Goal: Find specific page/section: Find specific page/section

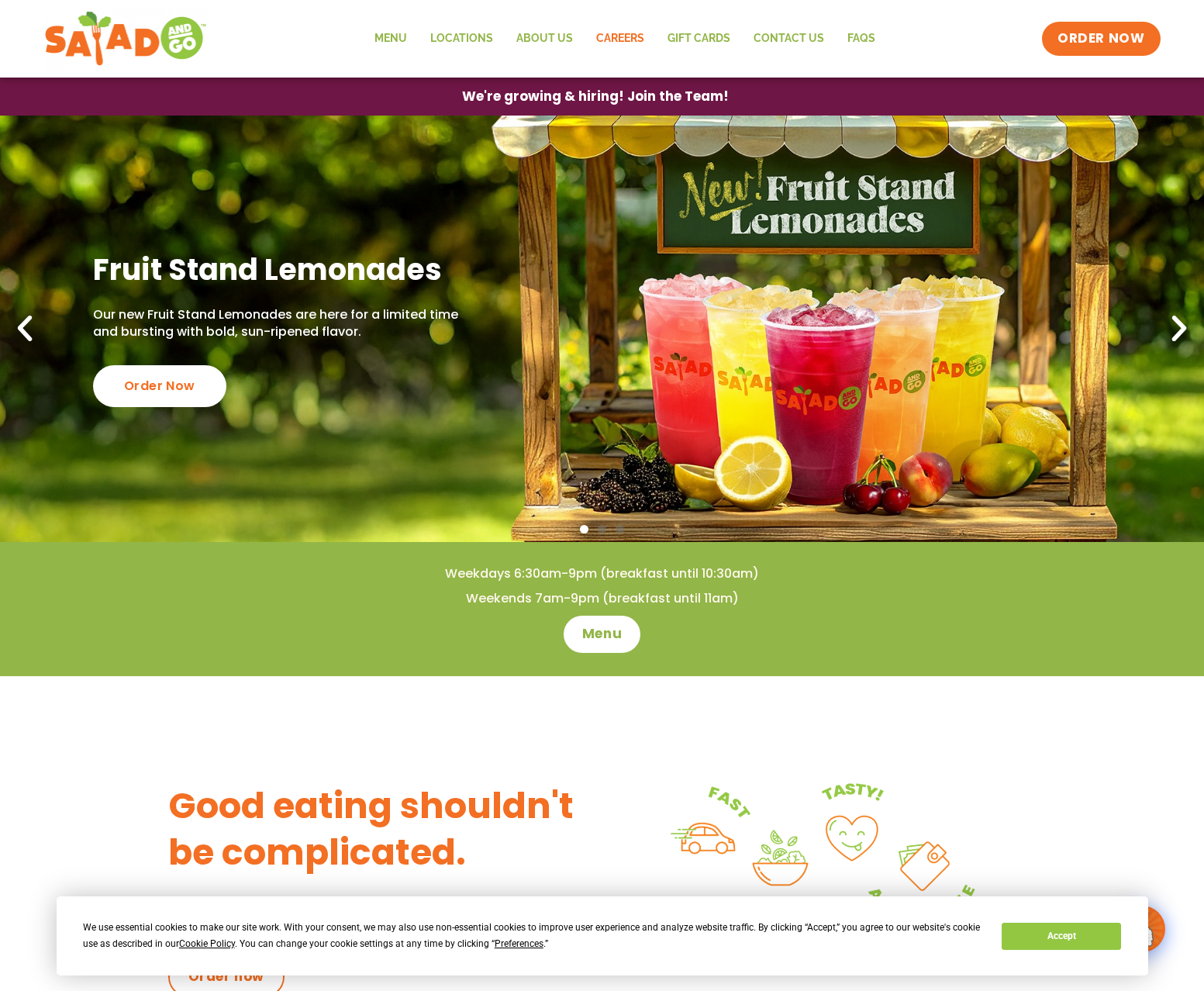
click at [621, 35] on link "Careers" at bounding box center [621, 38] width 71 height 36
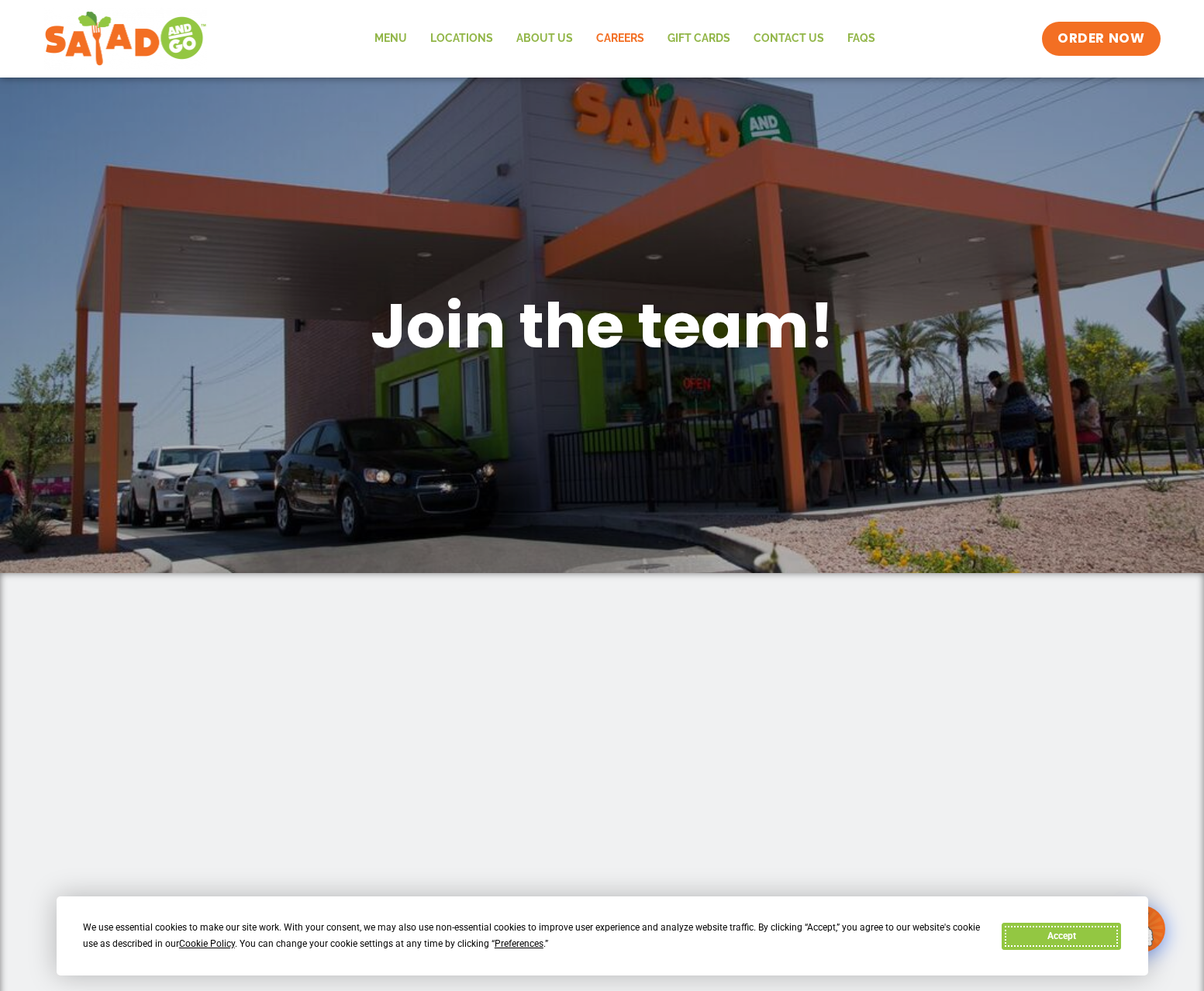
click at [1040, 930] on button "Accept" at bounding box center [1062, 936] width 120 height 27
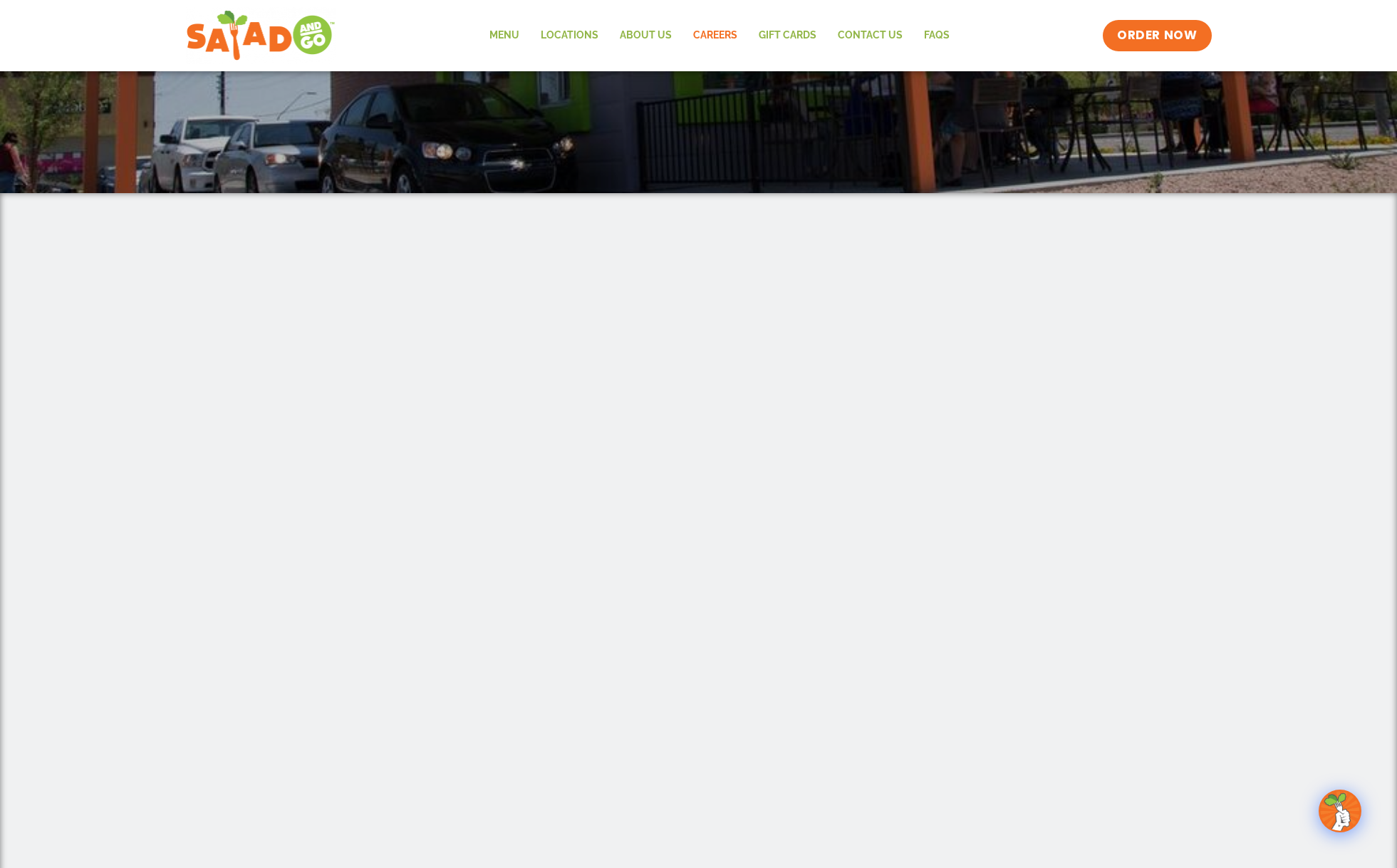
scroll to position [378, 0]
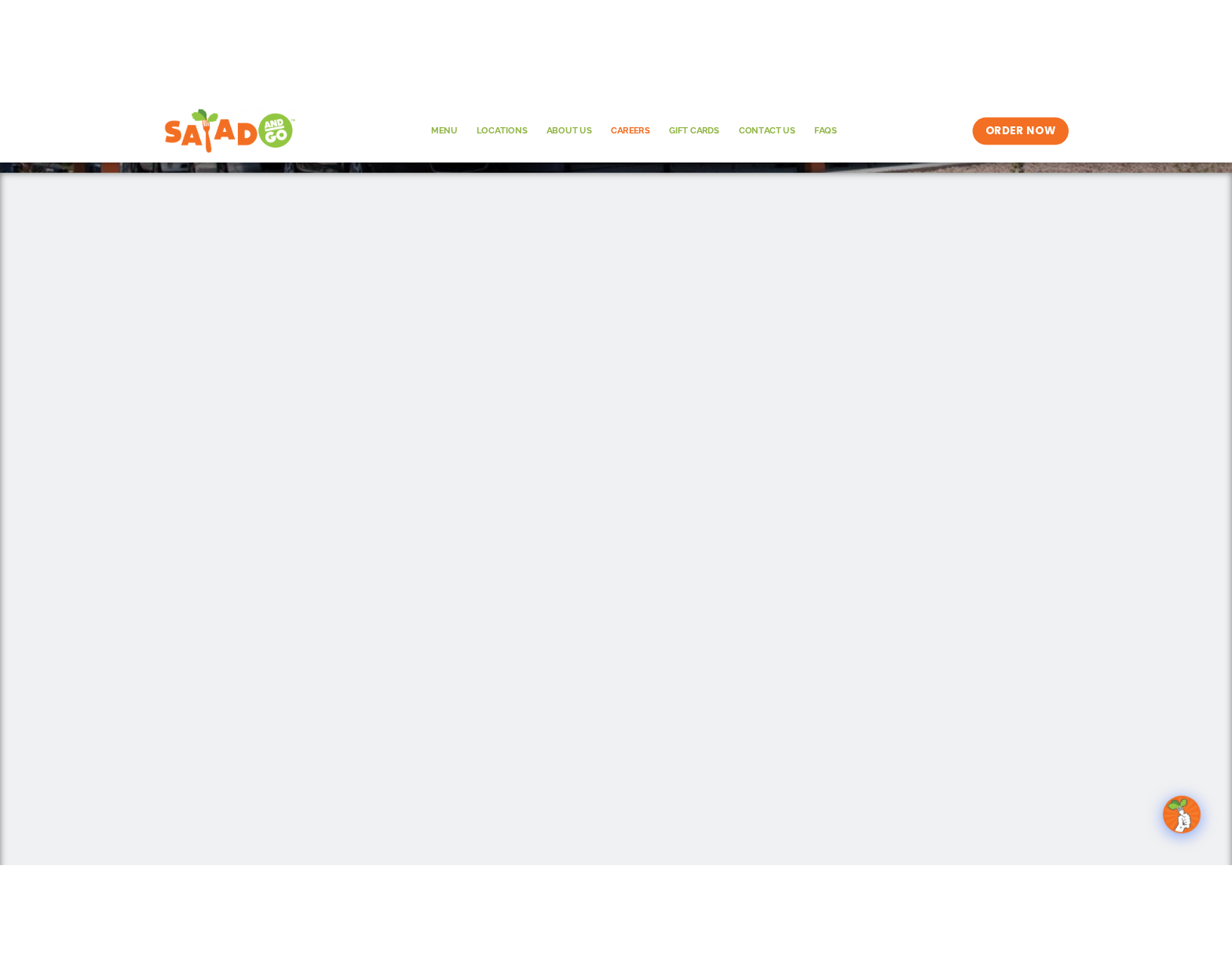
scroll to position [467, 0]
